Goal: Check status: Check status

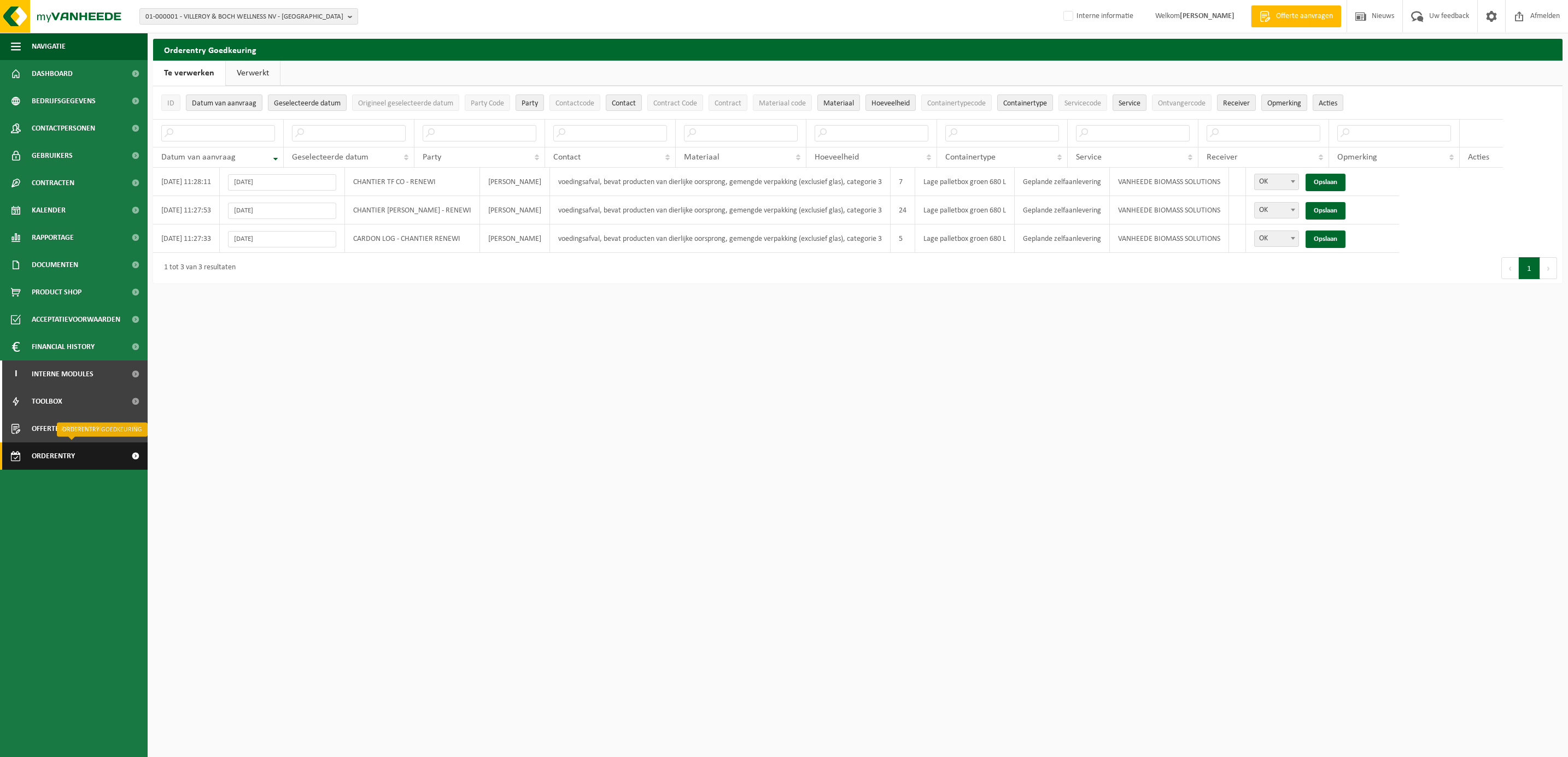
click at [61, 454] on span "Orderentry Goedkeuring" at bounding box center [77, 456] width 92 height 27
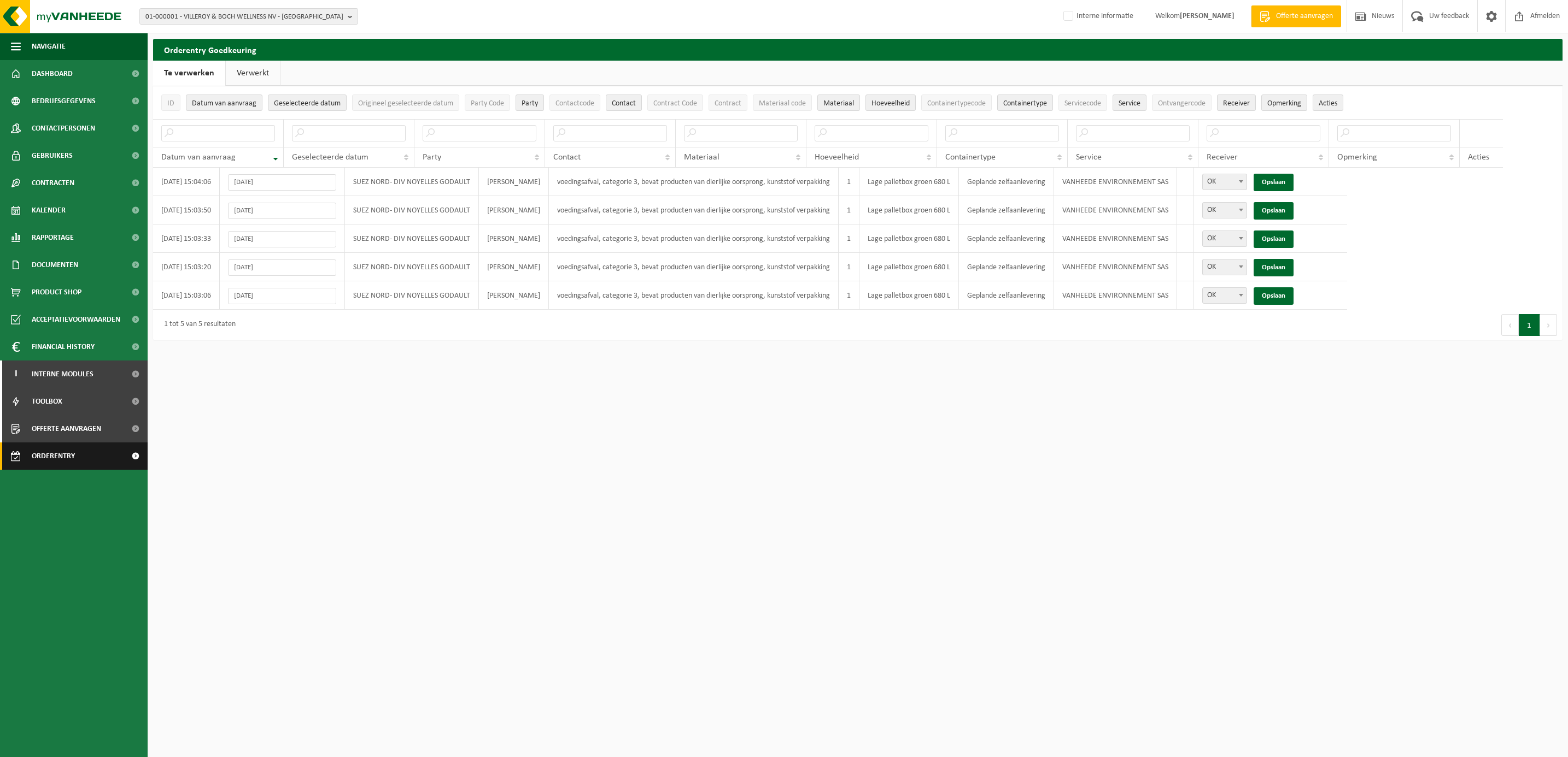
click at [52, 454] on span "Orderentry Goedkeuring" at bounding box center [77, 456] width 92 height 27
